Goal: Check status: Check status

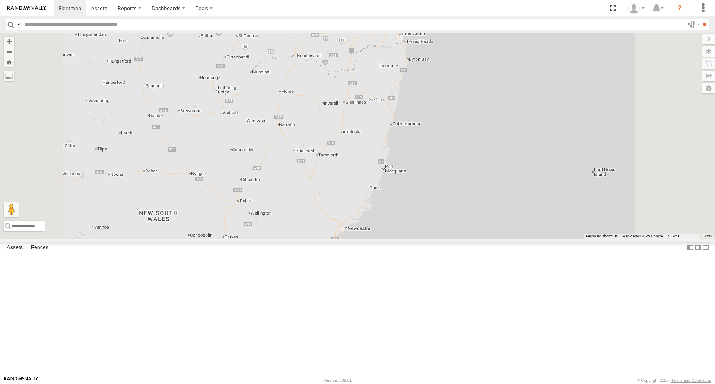
drag, startPoint x: 509, startPoint y: 106, endPoint x: 492, endPoint y: 166, distance: 62.4
click at [492, 166] on div "13 Serg - FSZ66X Brandon - 350FB3 Jesse 366JK9 - Corolla Hatch Marty - 360NA6 N…" at bounding box center [357, 135] width 715 height 205
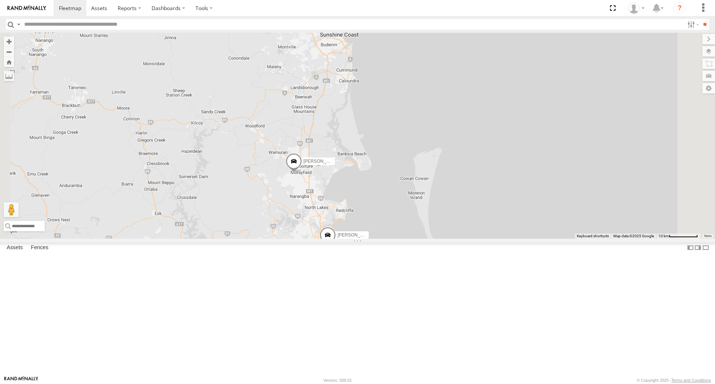
click at [679, 117] on div "Serg - FSZ66X Brandon - 350FB3 Jesse 366JK9 - Corolla Hatch Marty - 360NA6 NSW …" at bounding box center [357, 135] width 715 height 205
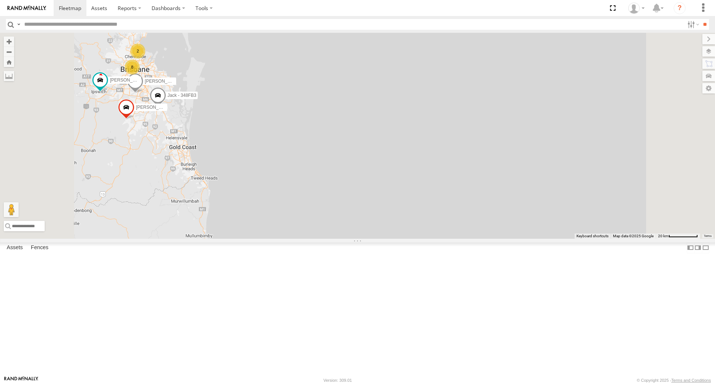
click at [129, 15] on span at bounding box center [120, 4] width 16 height 20
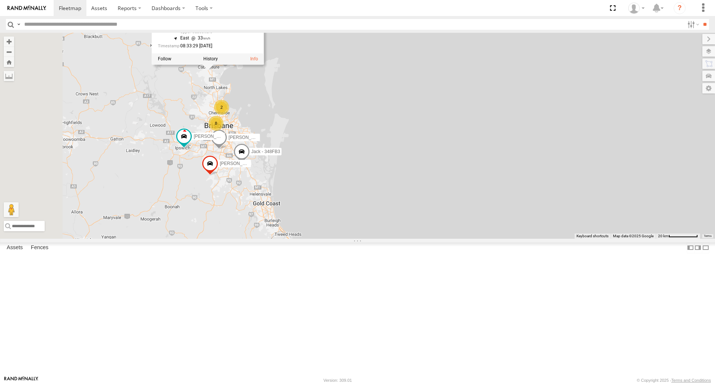
drag, startPoint x: 221, startPoint y: 108, endPoint x: 315, endPoint y: 175, distance: 115.9
click at [315, 175] on div "Serg - FSZ66X Brandon - 350FB3 Jesse 366JK9 - Corolla Hatch Marty - 360NA6 NSW …" at bounding box center [357, 135] width 715 height 205
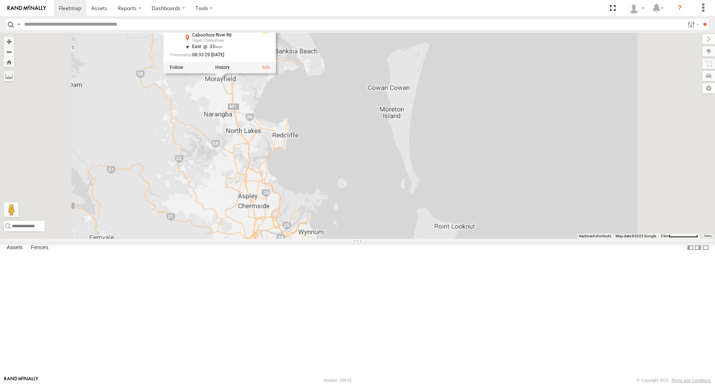
click at [309, 166] on div "Serg - FSZ66X Brandon - 350FB3 Jesse 366JK9 - Corolla Hatch Marty - 360NA6 NSW …" at bounding box center [357, 135] width 715 height 205
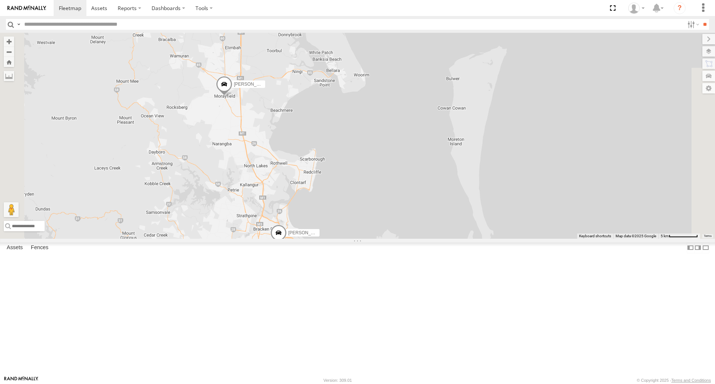
drag, startPoint x: 309, startPoint y: 166, endPoint x: 314, endPoint y: 182, distance: 16.7
click at [314, 182] on div "Serg - FSZ66X Brandon - 350FB3 Jesse 366JK9 - Corolla Hatch Marty - 360NA6 NSW …" at bounding box center [357, 135] width 715 height 205
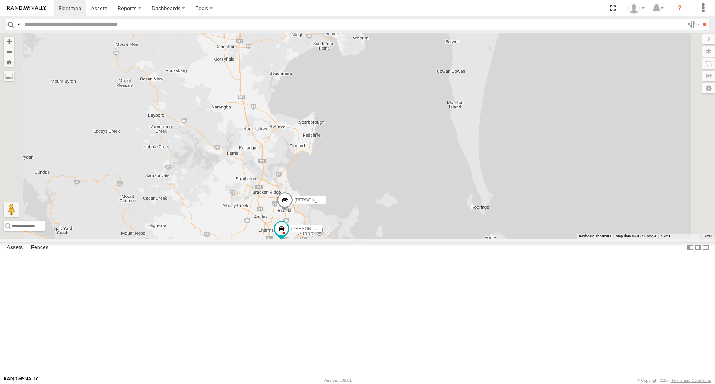
drag, startPoint x: 328, startPoint y: 276, endPoint x: 329, endPoint y: 173, distance: 103.1
click at [329, 173] on div "Brandon - 350FB3 Benjamin Fidow - 364JK9 Robbie Sparksman- 817BG4 3 2" at bounding box center [357, 135] width 715 height 205
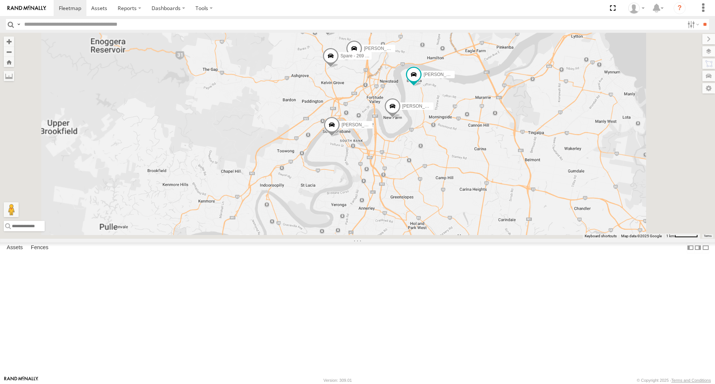
click at [392, 224] on div "Brandon - 350FB3 Benjamin Fidow - 364JK9 Robbie Sparksman- 817BG4 Mitchell B - …" at bounding box center [357, 135] width 715 height 205
